Goal: Obtain resource: Download file/media

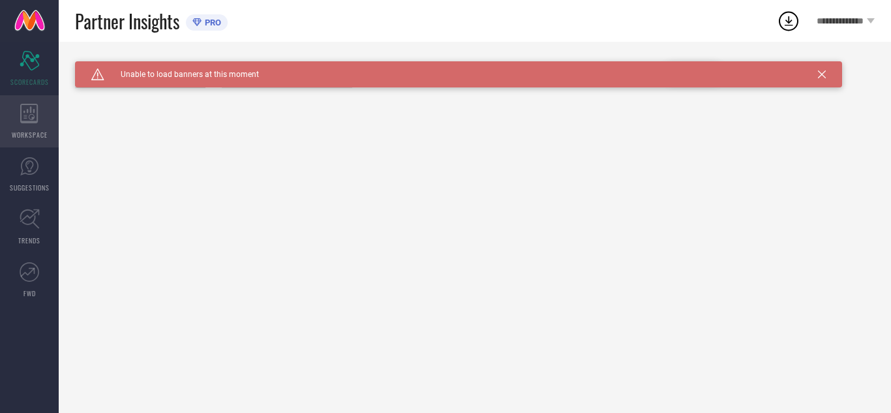
type input "All"
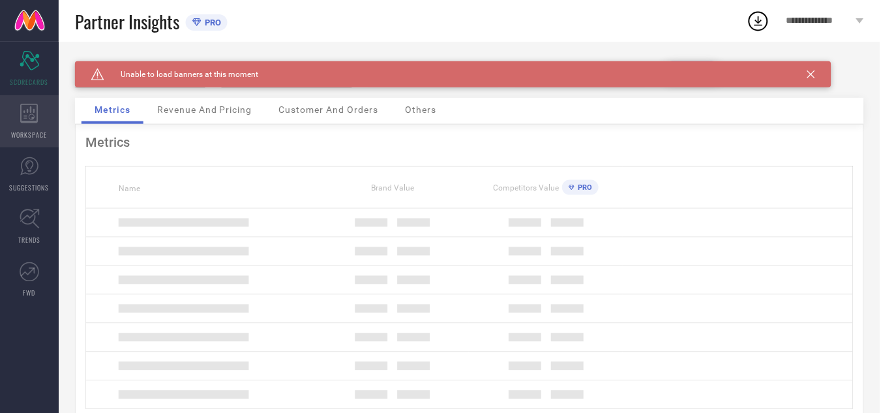
click at [33, 135] on span "WORKSPACE" at bounding box center [30, 135] width 36 height 10
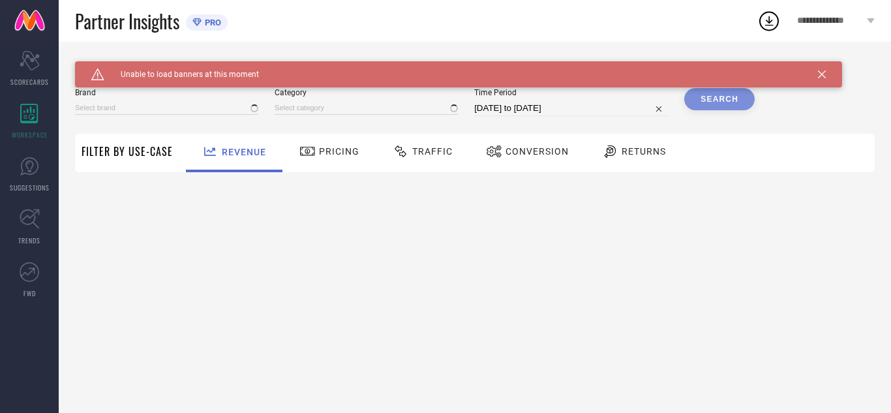
type input "AVANT"
type input "All"
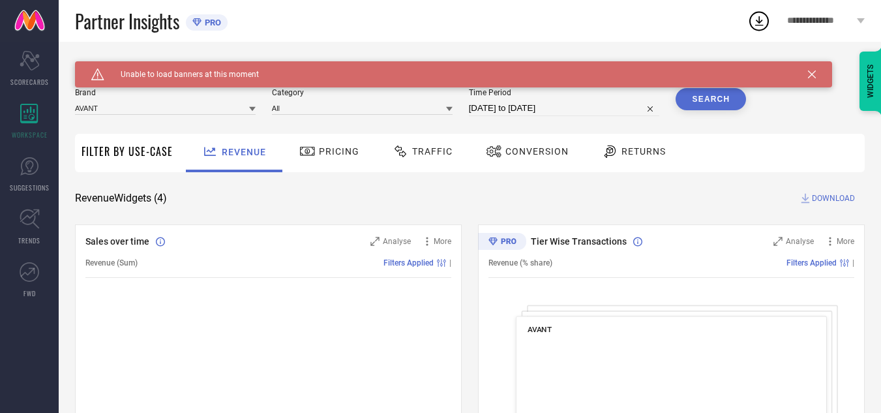
click at [447, 148] on span "Traffic" at bounding box center [432, 151] width 40 height 10
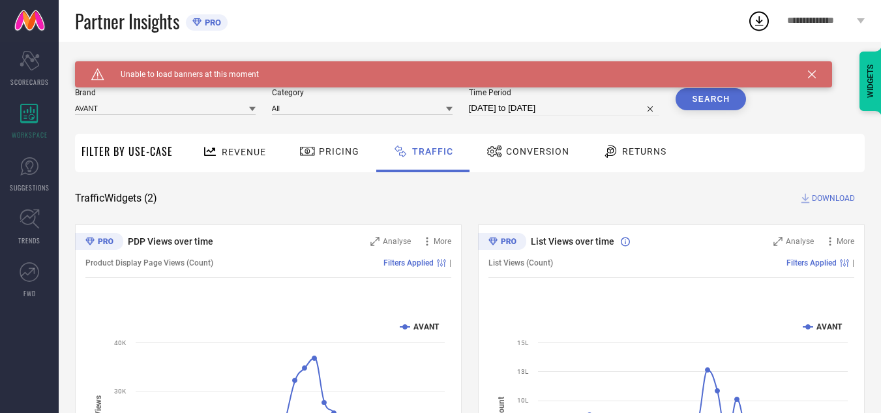
click at [809, 77] on icon at bounding box center [812, 74] width 8 height 8
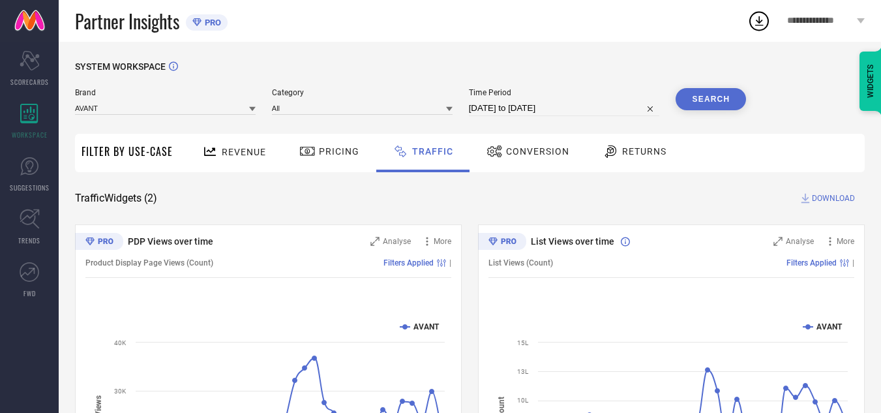
select select "8"
select select "2025"
select select "9"
select select "2025"
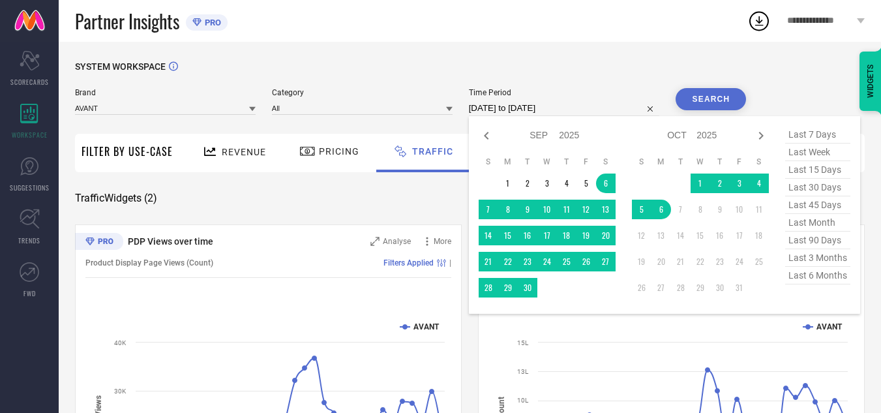
click at [586, 106] on input "[DATE] to [DATE]" at bounding box center [564, 108] width 191 height 16
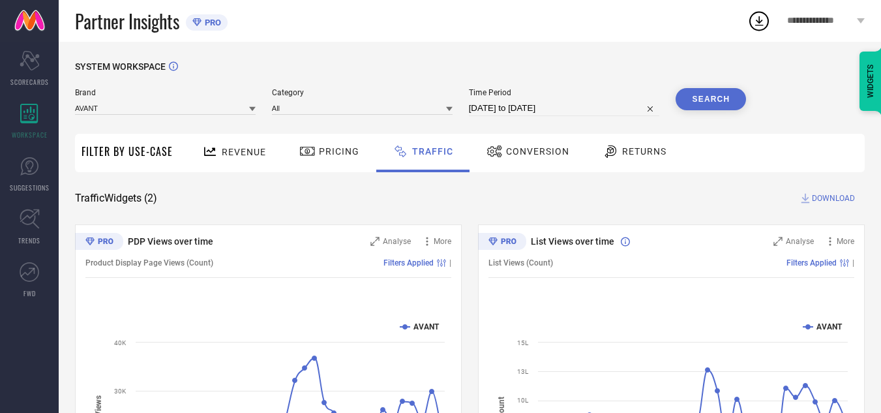
click at [636, 29] on div "Partner Insights PRO" at bounding box center [411, 21] width 672 height 42
click at [601, 105] on input "[DATE] to [DATE]" at bounding box center [564, 108] width 191 height 16
select select "8"
select select "2025"
select select "9"
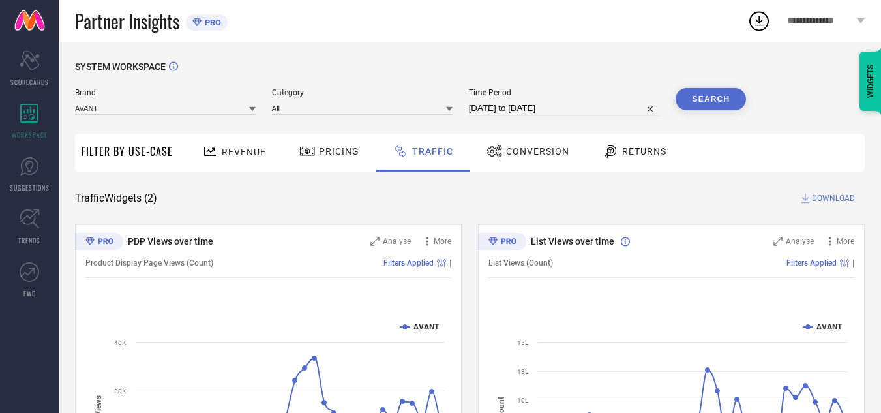
select select "2025"
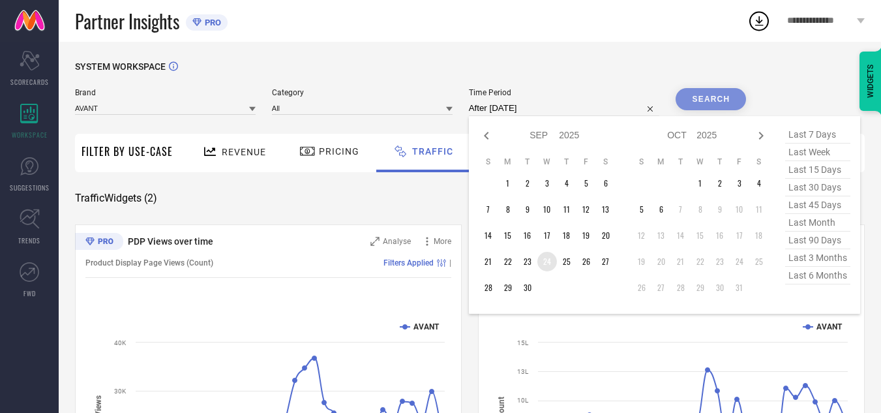
click at [539, 267] on table "S M T W T F S 1 2 3 4 5 6 7 8 9 10 11 12 13 14 15 16 17 18 19 20 21 22 23 24 25…" at bounding box center [547, 227] width 137 height 154
type input "24-09-2025 to 24-09-2025"
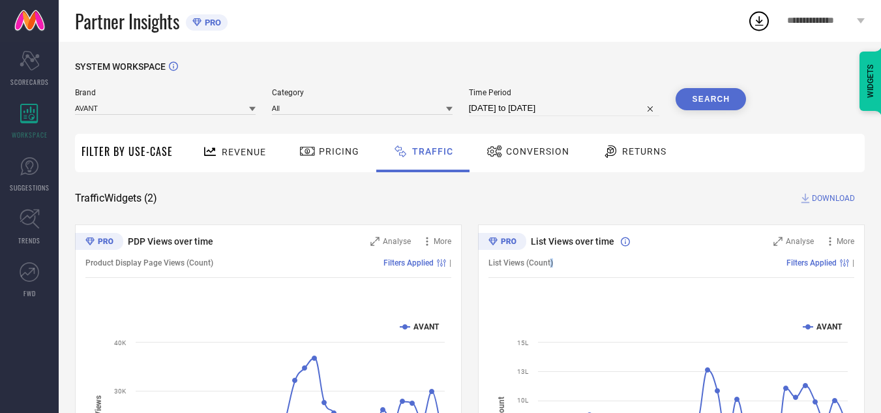
click at [550, 263] on span "List Views (Count)" at bounding box center [521, 262] width 65 height 9
click at [414, 57] on div "SYSTEM WORKSPACE Brand AVANT Category All Time Period 24-09-2025 to 24-09-2025 …" at bounding box center [470, 306] width 822 height 528
click at [699, 97] on button "Search" at bounding box center [711, 99] width 70 height 22
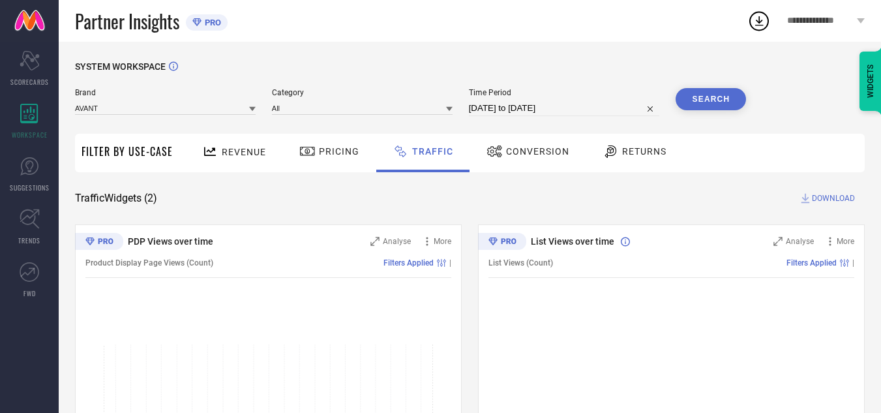
click at [549, 38] on div "Partner Insights PRO" at bounding box center [411, 21] width 672 height 42
click at [515, 41] on div "Partner Insights PRO" at bounding box center [411, 21] width 672 height 42
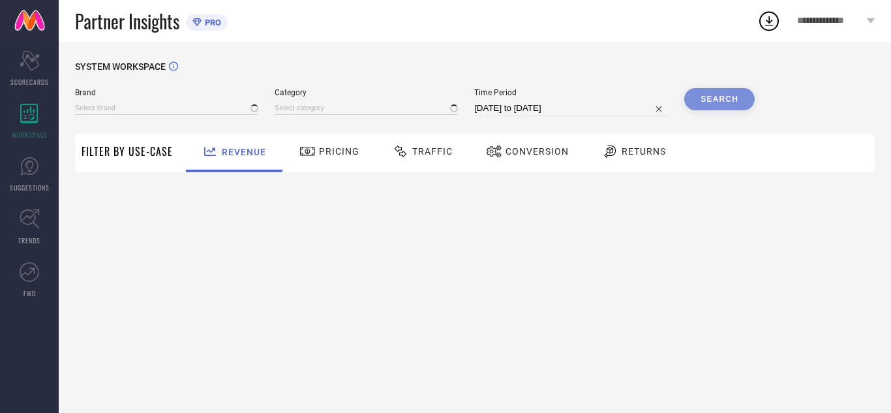
type input "AVANT"
type input "All"
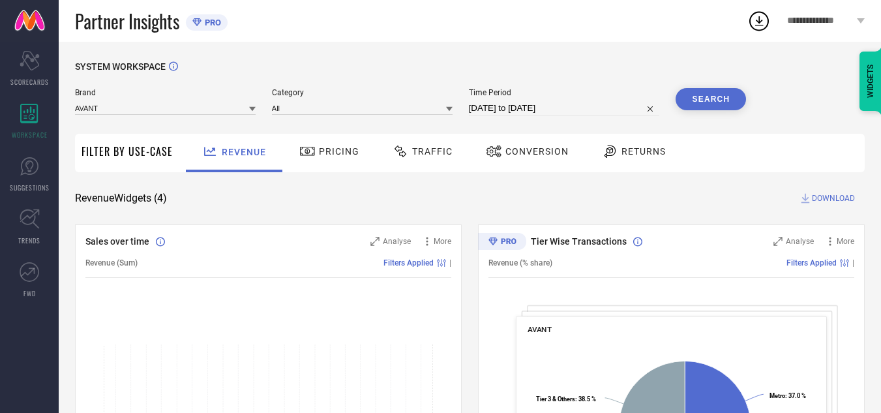
click at [429, 149] on span "Traffic" at bounding box center [432, 151] width 40 height 10
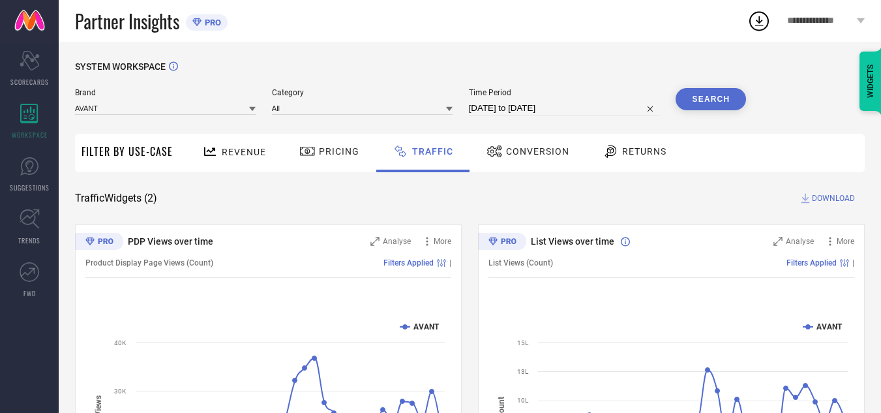
click at [730, 103] on button "Search" at bounding box center [711, 99] width 70 height 22
click at [826, 201] on span "DOWNLOAD" at bounding box center [833, 198] width 43 height 13
